Goal: Information Seeking & Learning: Learn about a topic

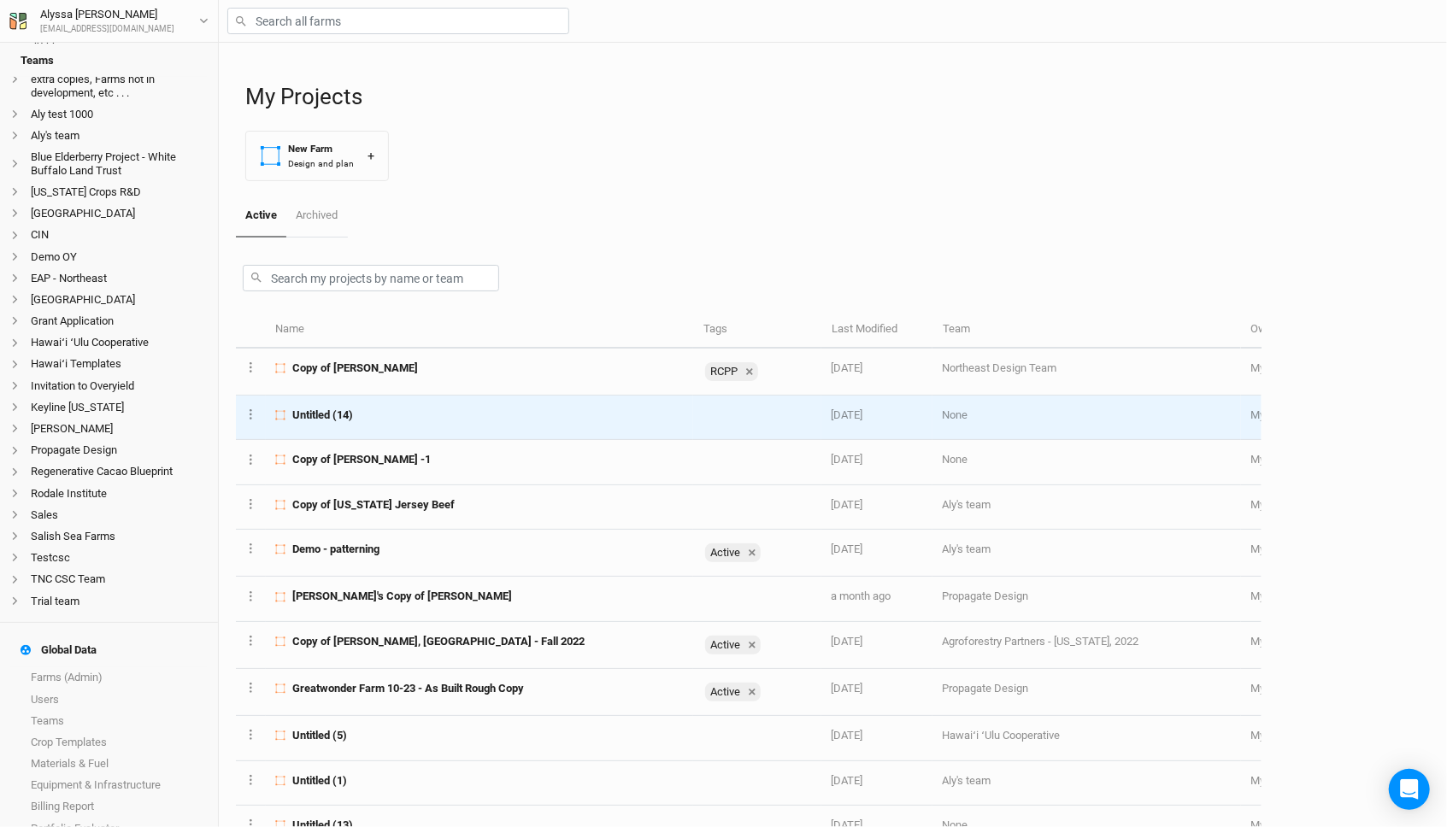
scroll to position [322, 0]
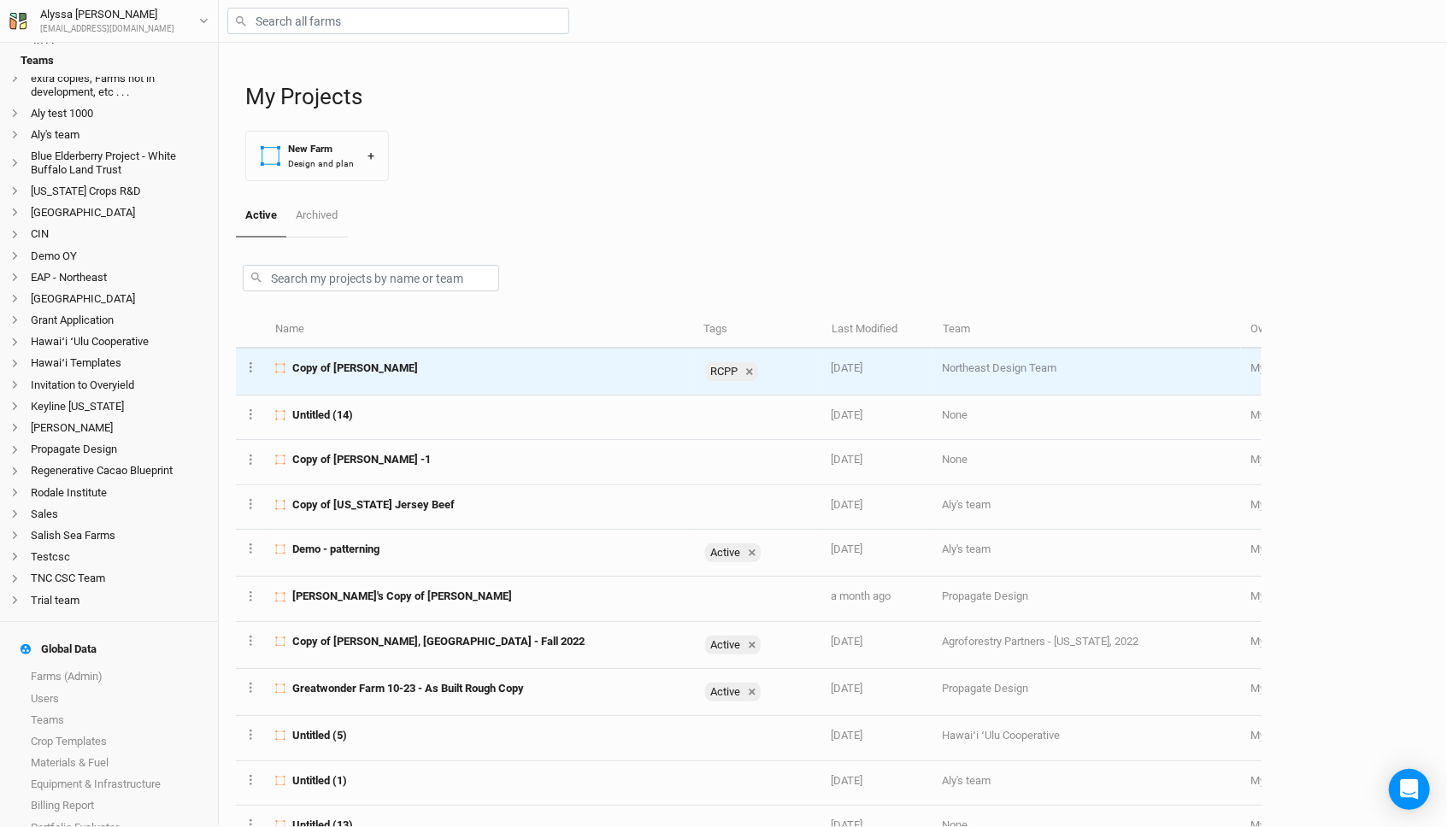
click at [346, 369] on span "Copy of [PERSON_NAME]" at bounding box center [355, 368] width 126 height 15
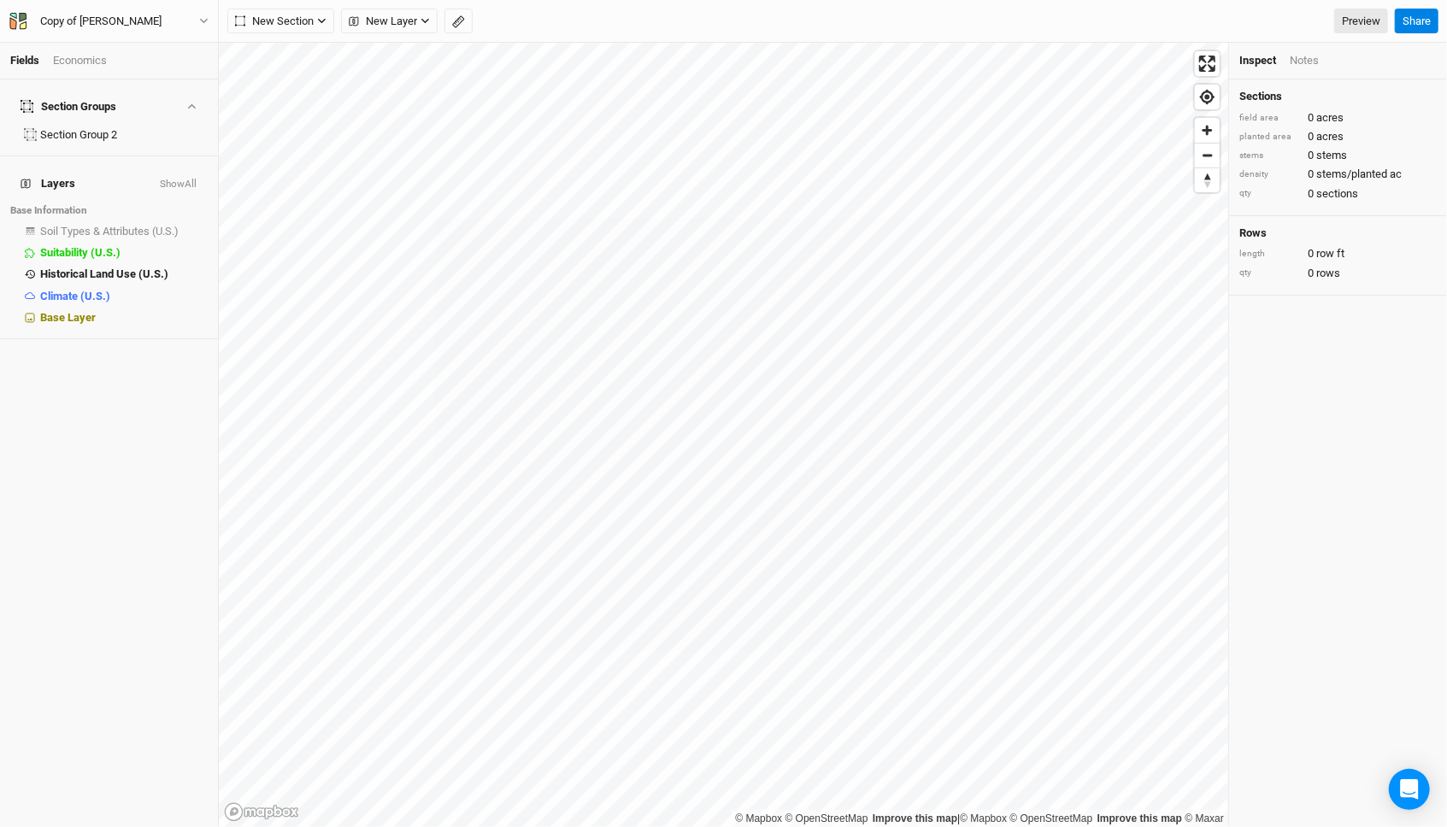
click at [91, 50] on div "Fields Economics" at bounding box center [109, 61] width 218 height 37
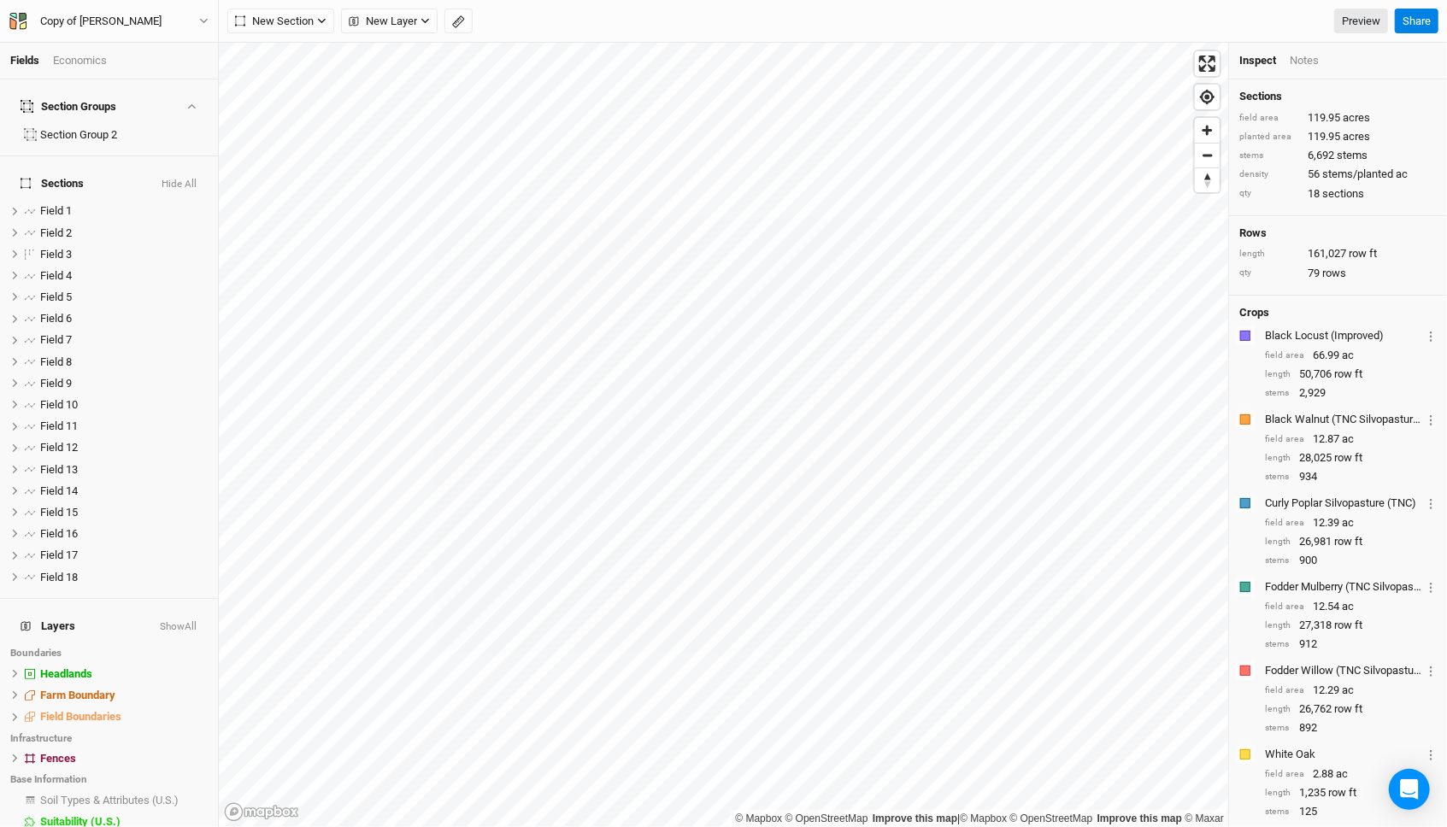
click at [93, 63] on div "Economics" at bounding box center [80, 60] width 54 height 15
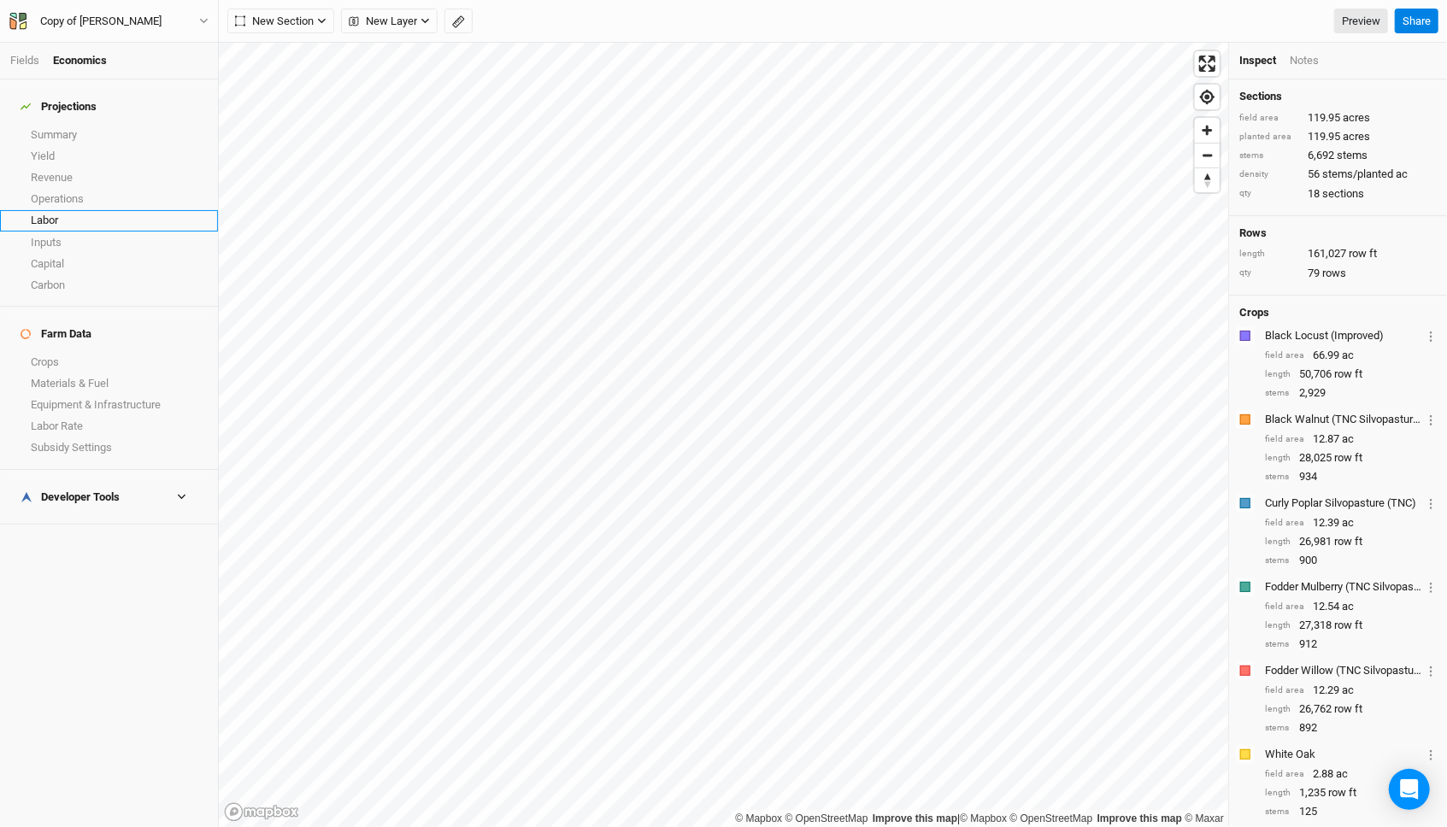
click at [68, 211] on link "Labor" at bounding box center [109, 220] width 218 height 21
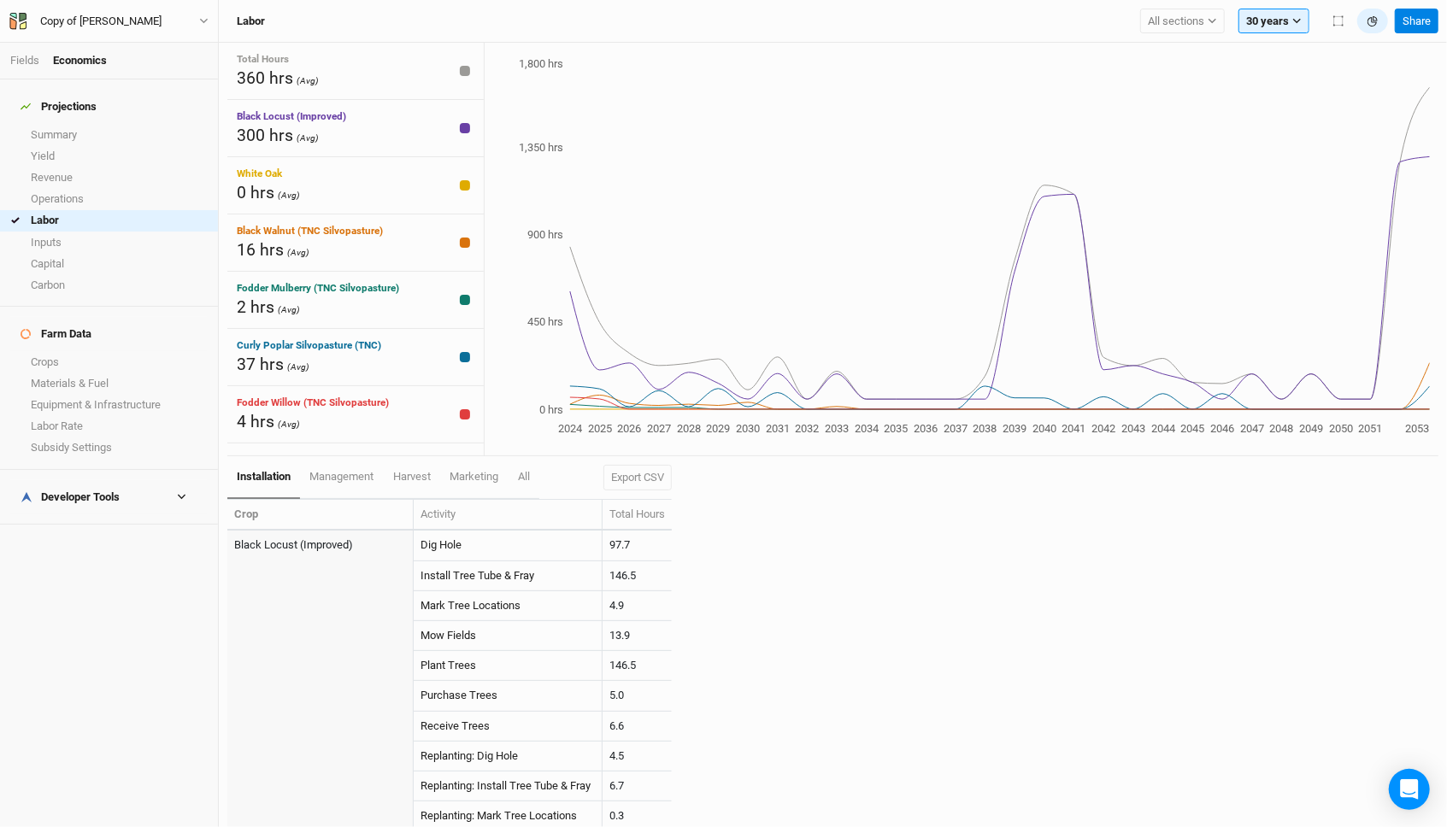
click at [546, 500] on th "Activity" at bounding box center [508, 515] width 189 height 31
click at [539, 485] on link "All" at bounding box center [524, 477] width 31 height 43
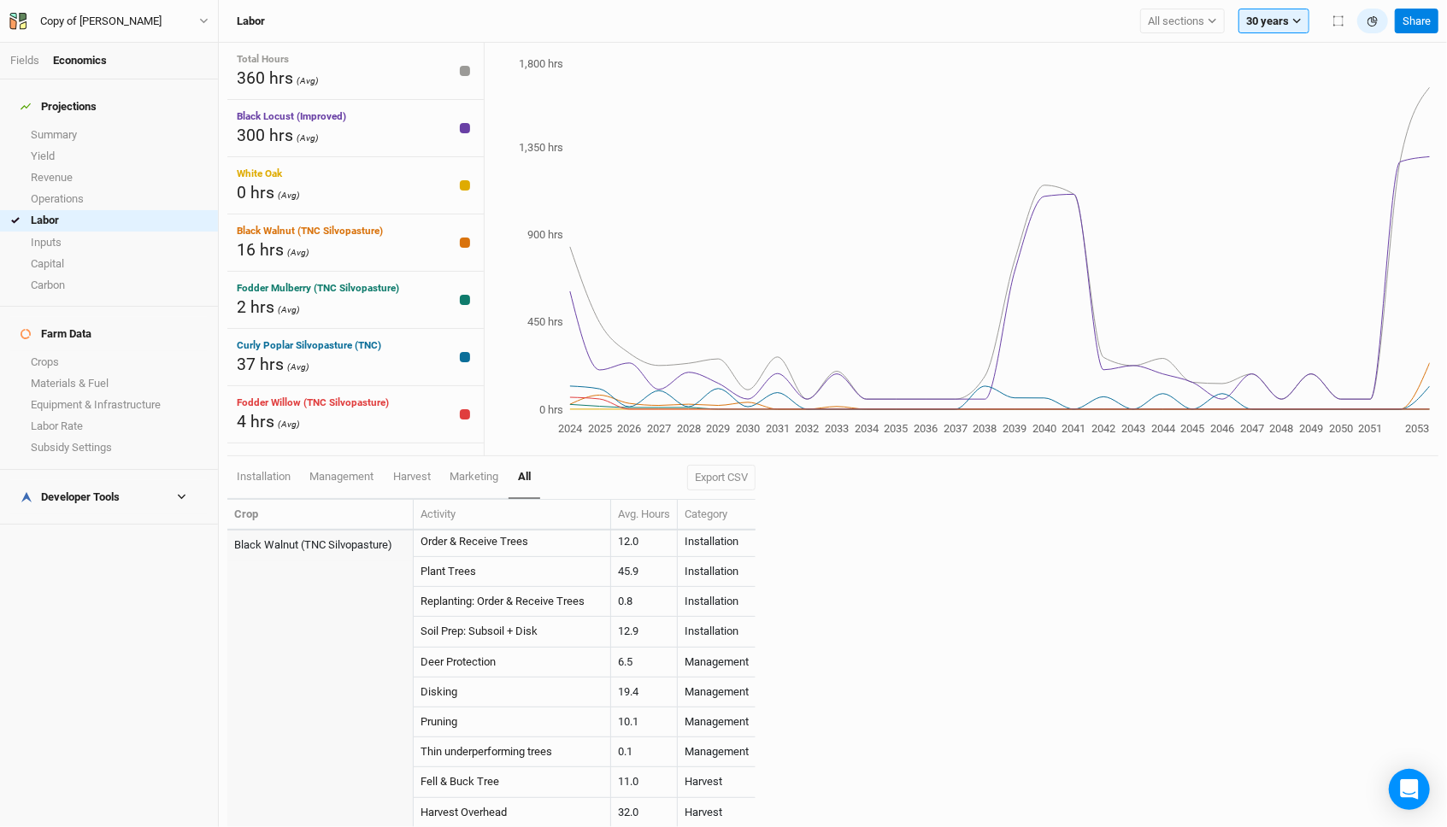
scroll to position [869, 0]
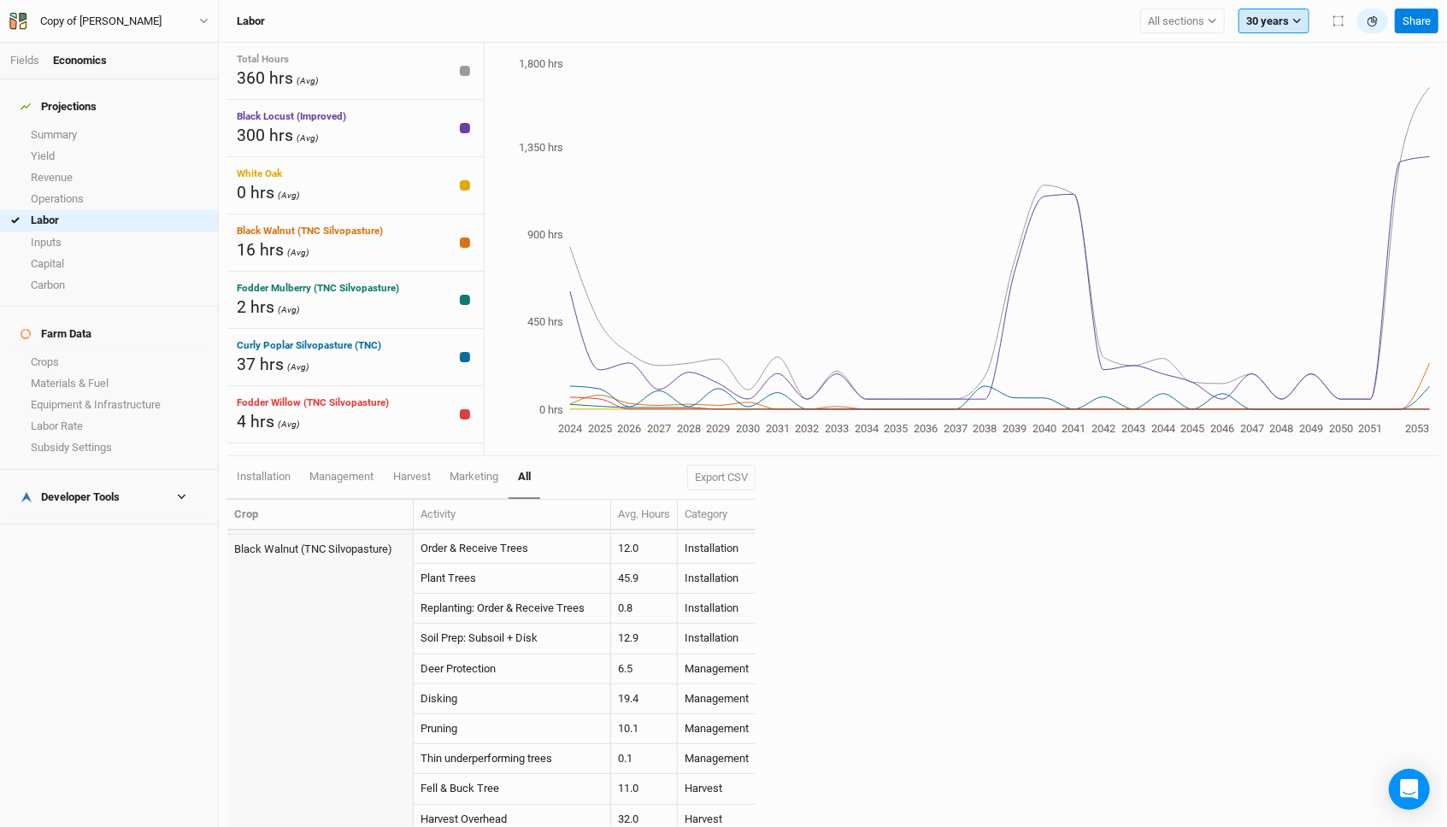
click at [1274, 9] on button "30 years" at bounding box center [1274, 22] width 71 height 26
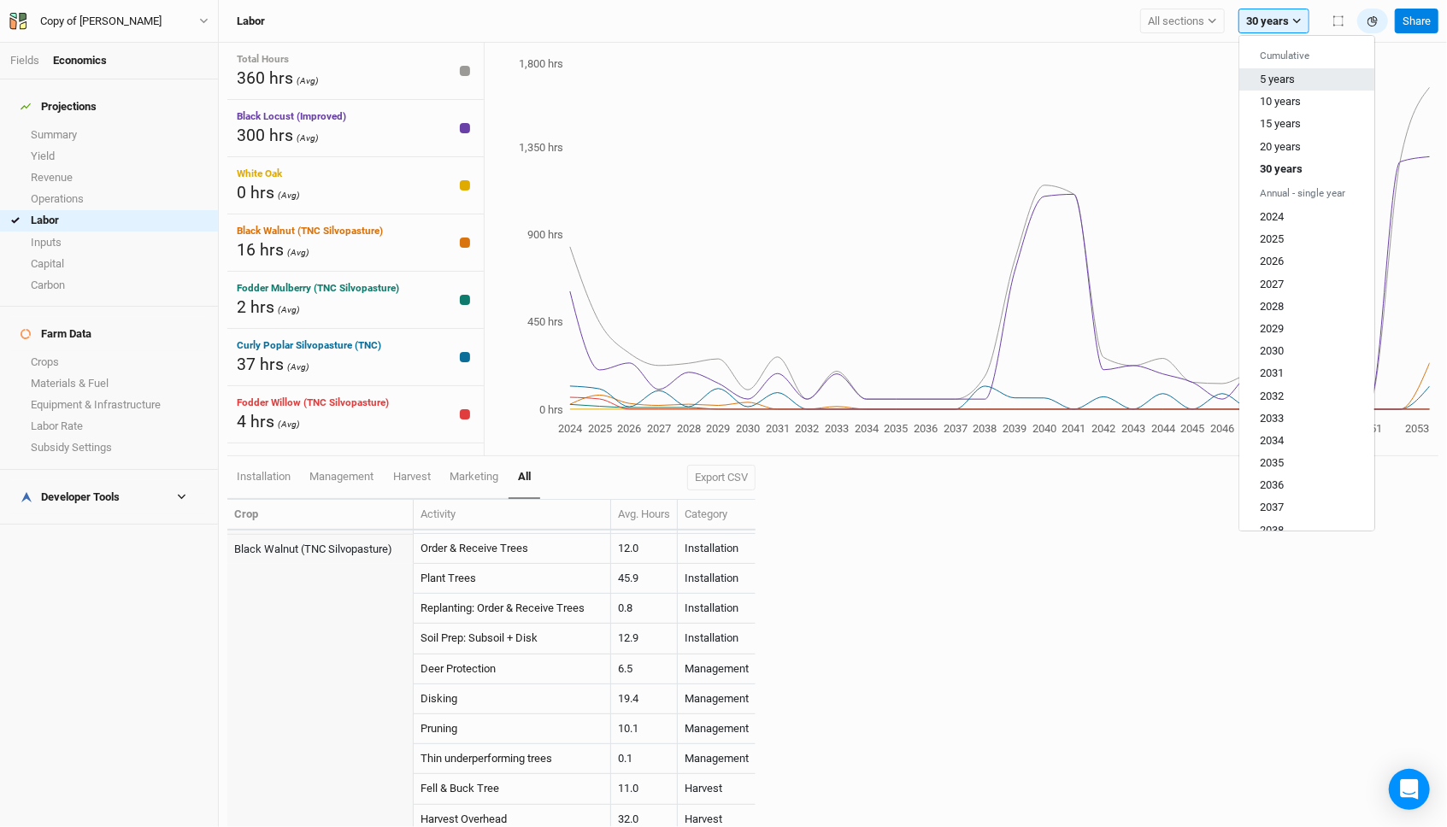
click at [1277, 82] on span "5 years" at bounding box center [1277, 79] width 35 height 13
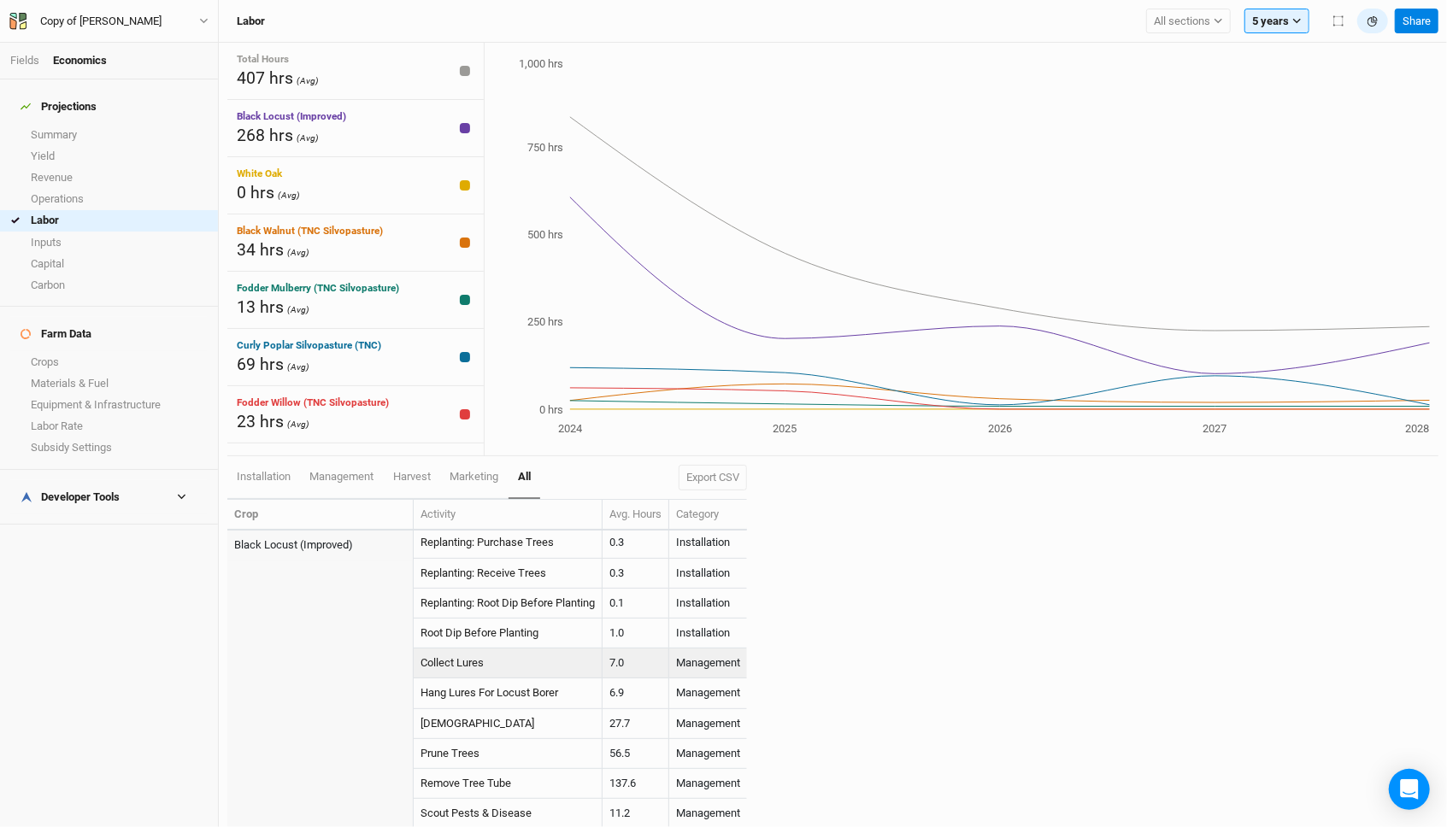
scroll to position [336, 0]
click at [624, 711] on td "27.7" at bounding box center [636, 722] width 67 height 30
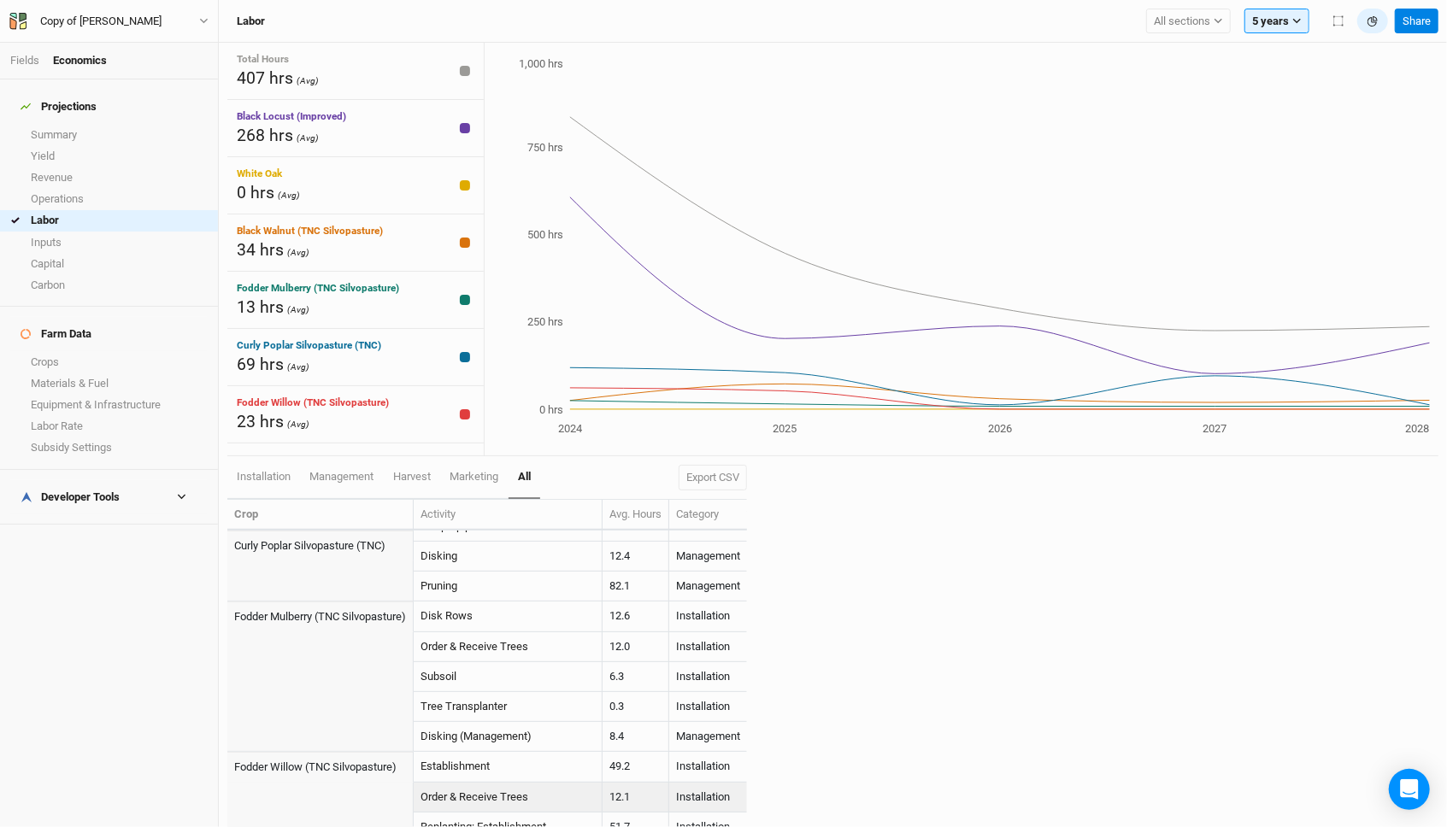
scroll to position [1253, 0]
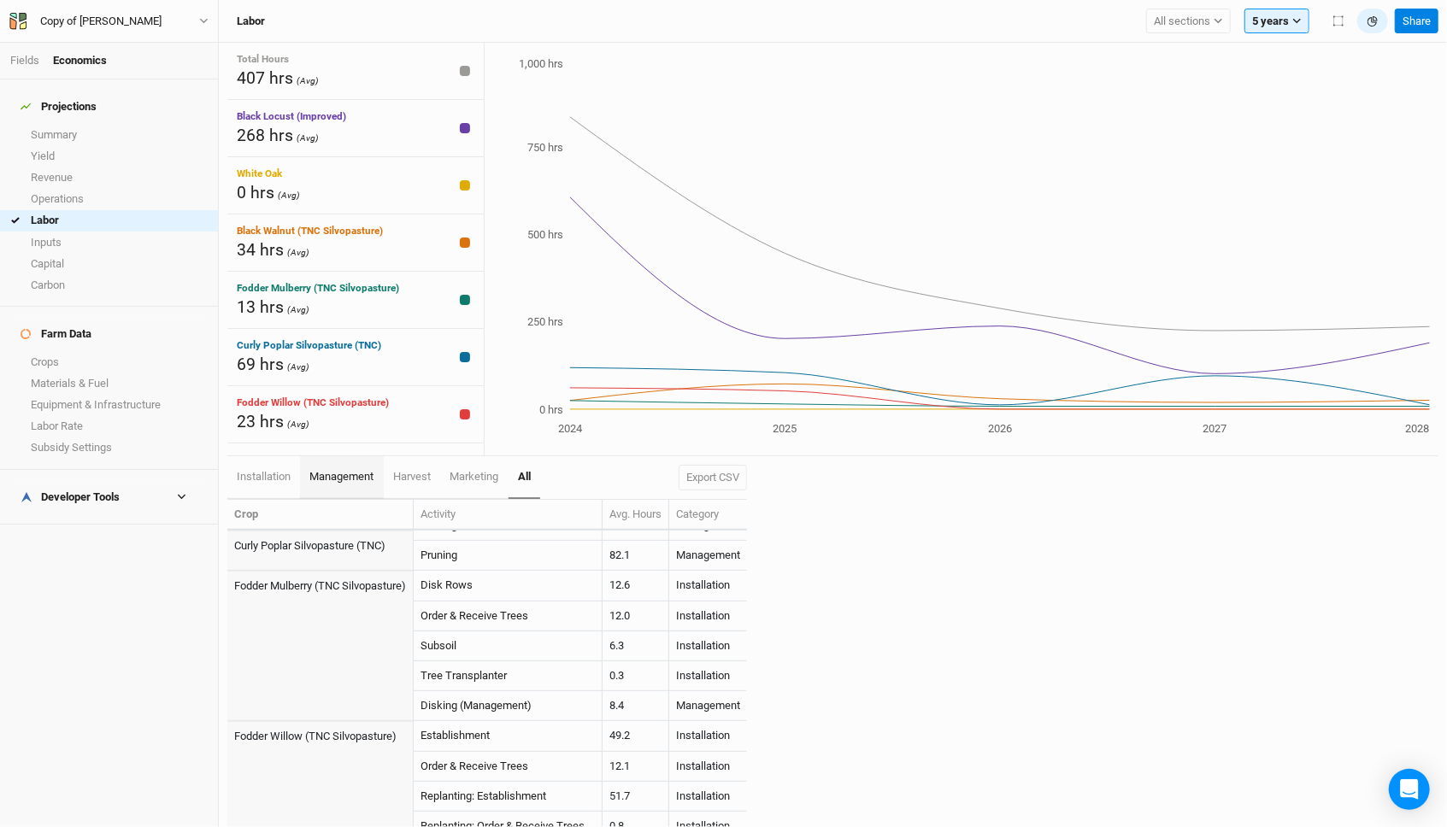
click at [369, 478] on span "management" at bounding box center [342, 476] width 64 height 13
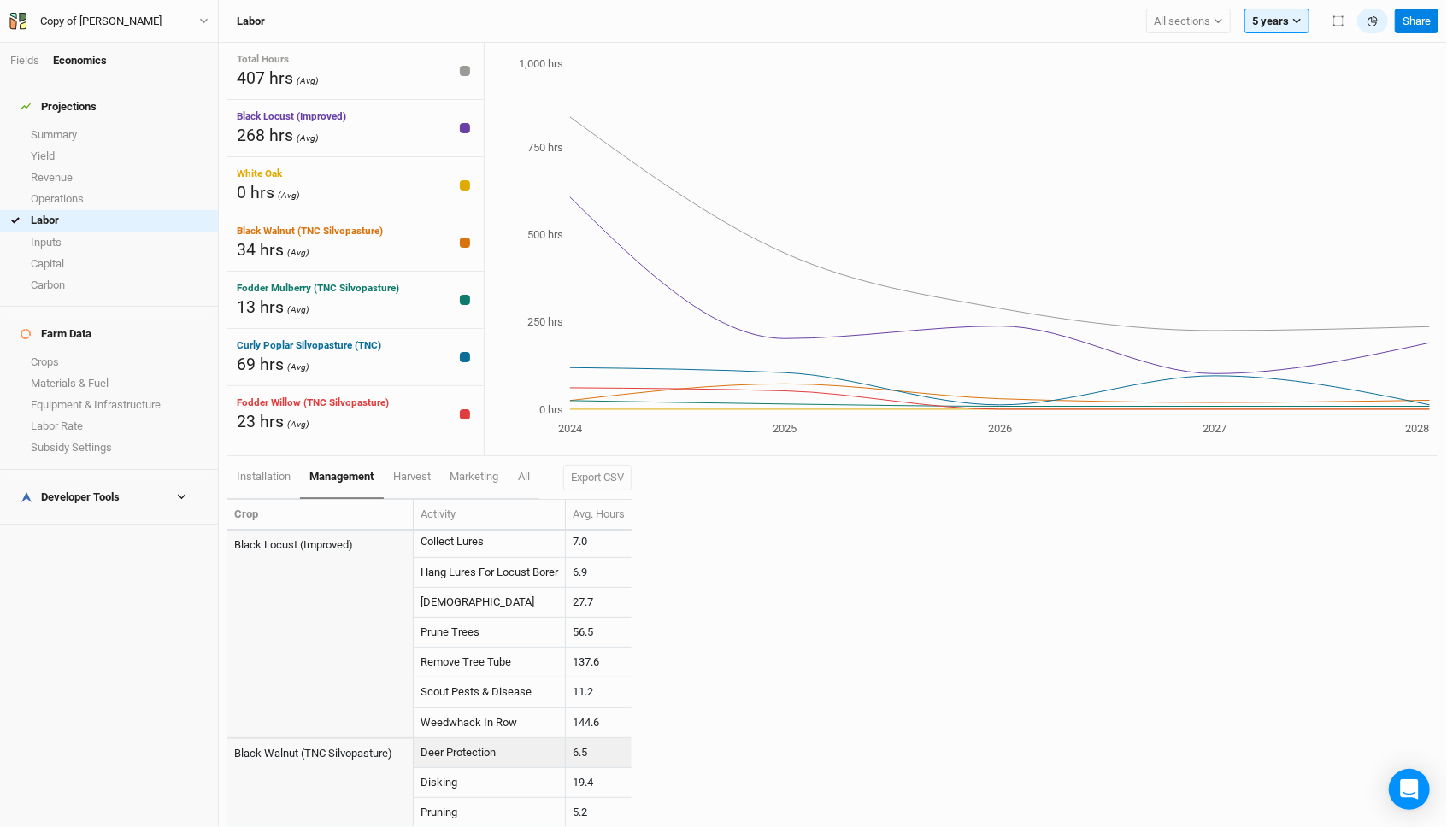
scroll to position [91, 0]
